Goal: Transaction & Acquisition: Obtain resource

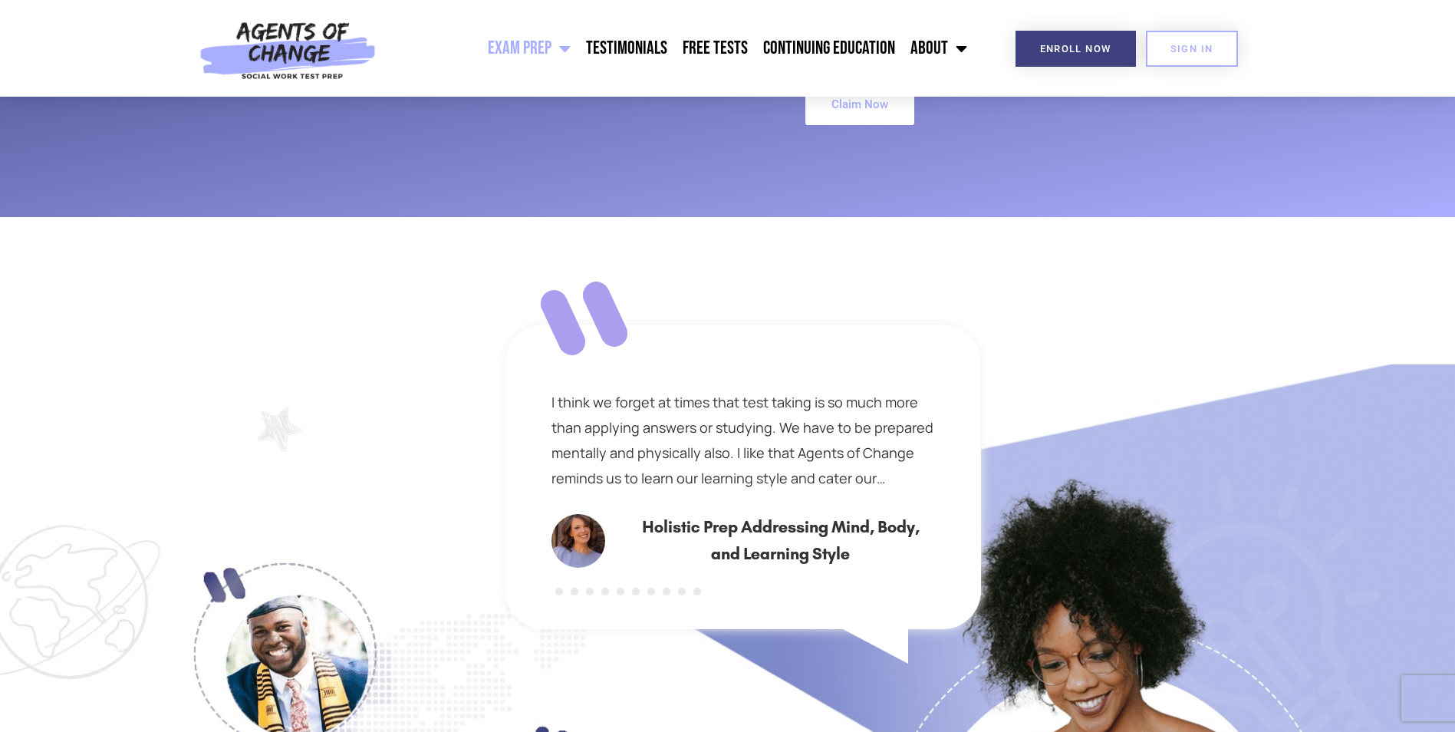
scroll to position [6442, 0]
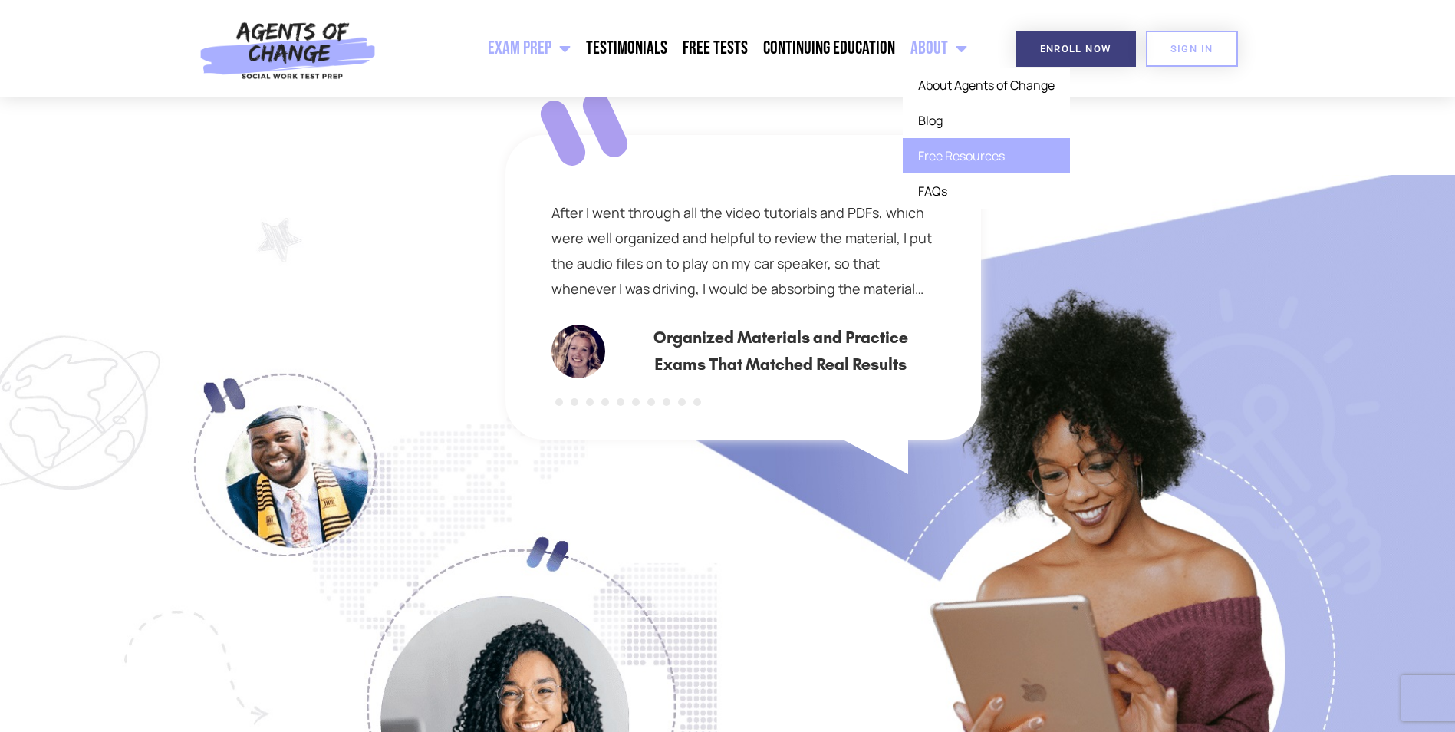
click at [964, 159] on link "Free Resources" at bounding box center [986, 155] width 167 height 35
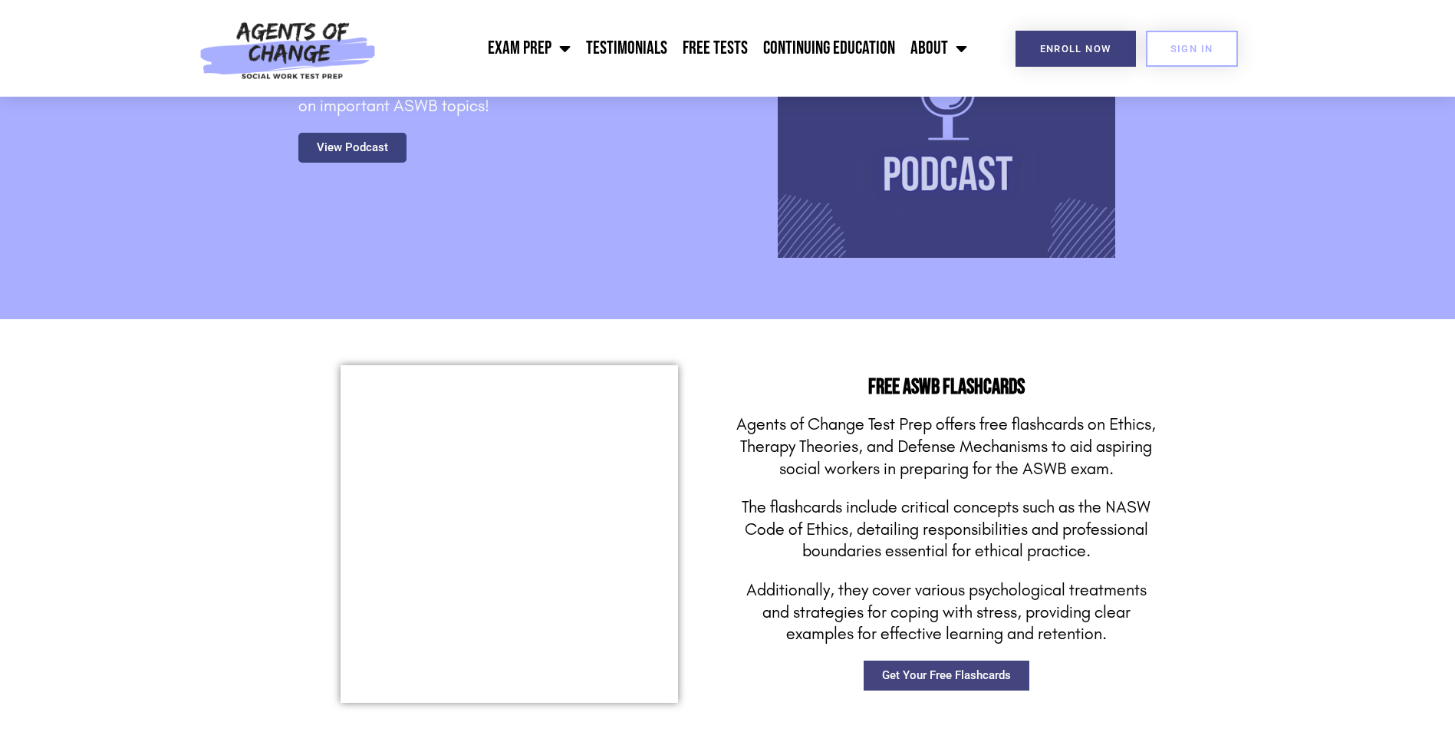
scroll to position [1994, 0]
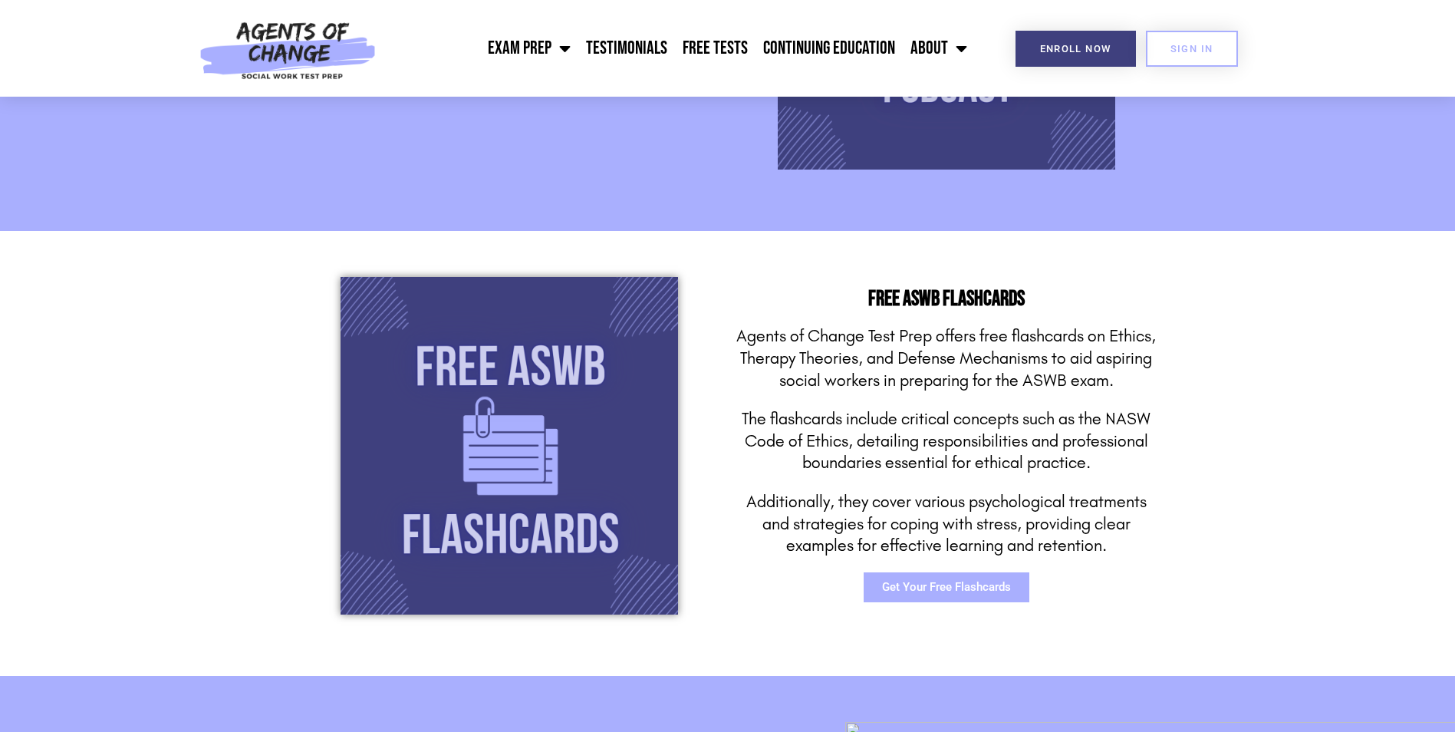
click at [994, 601] on link "Get Your Free Flashcards" at bounding box center [947, 587] width 166 height 30
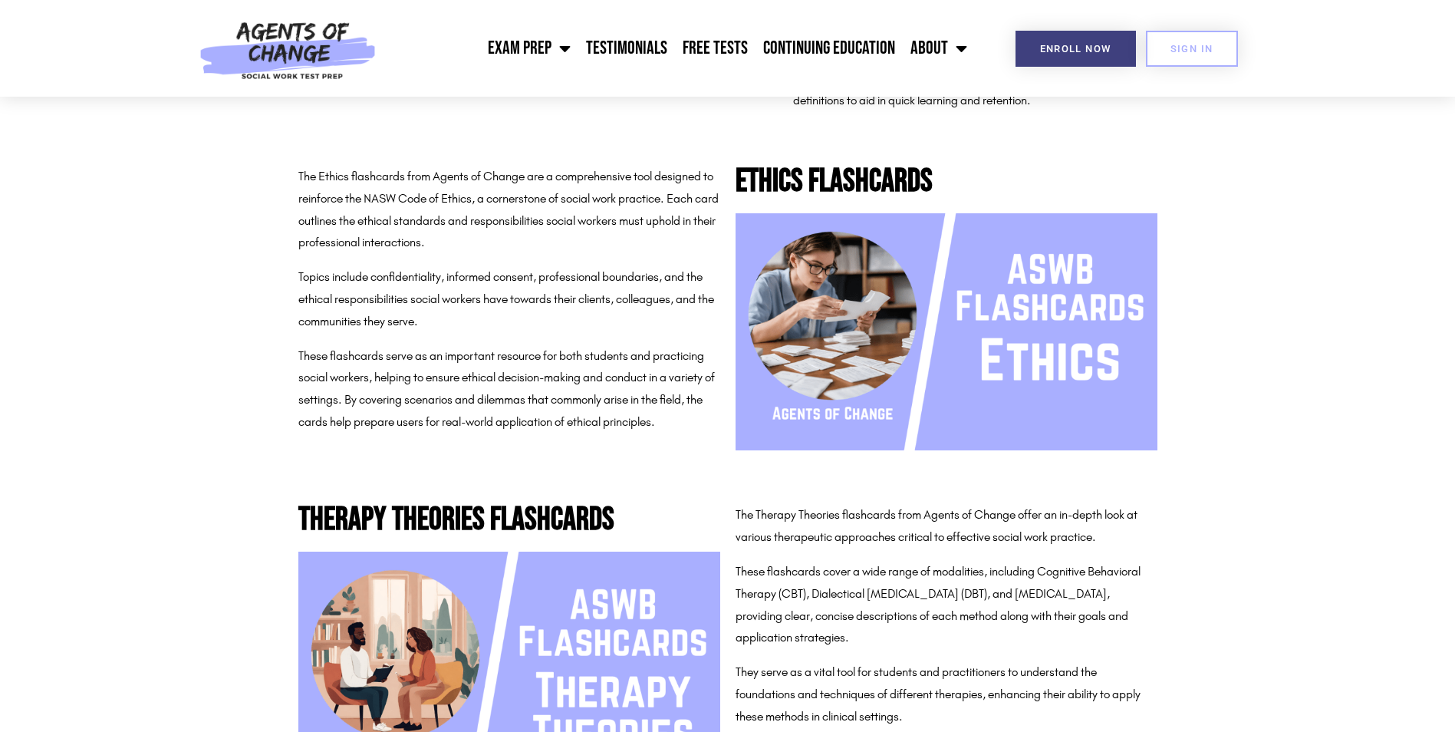
scroll to position [920, 0]
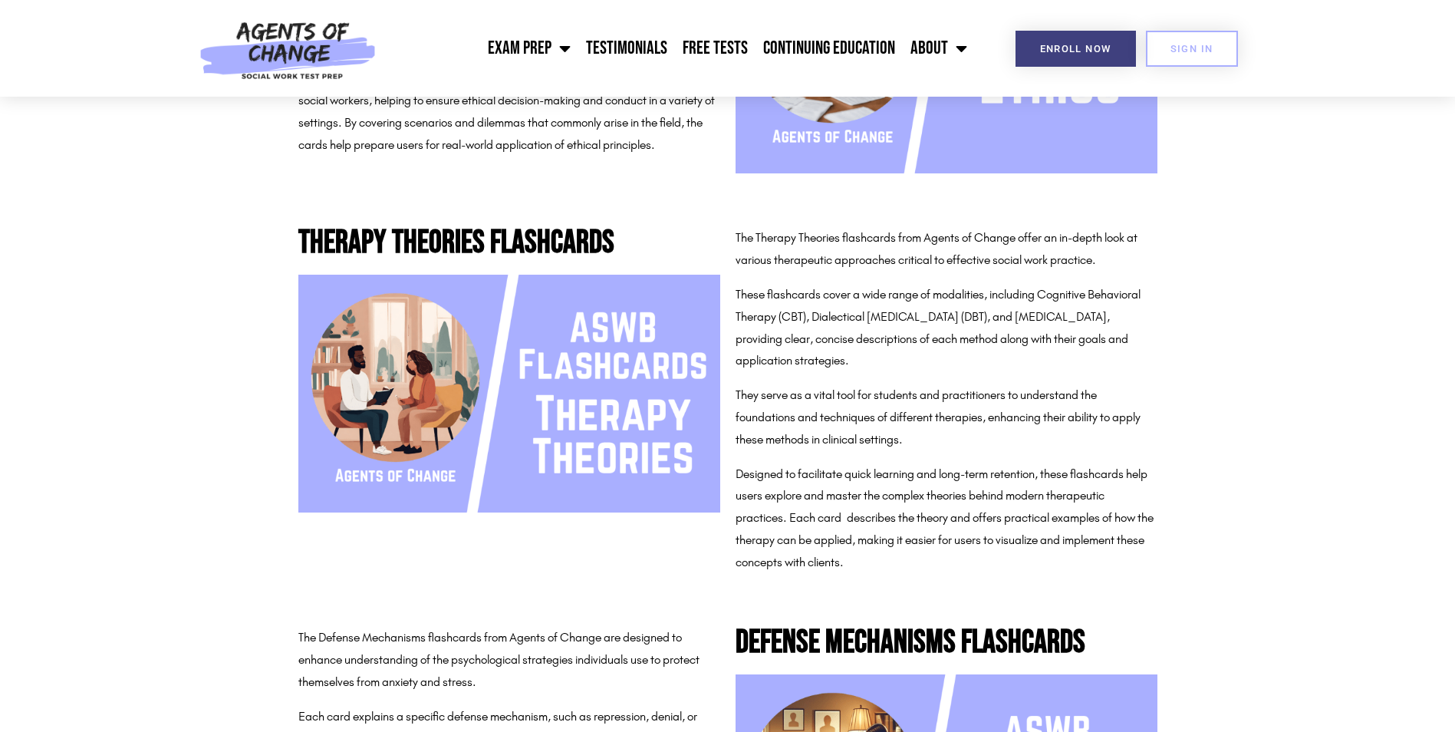
click at [443, 469] on img at bounding box center [509, 393] width 422 height 237
